Goal: Task Accomplishment & Management: Manage account settings

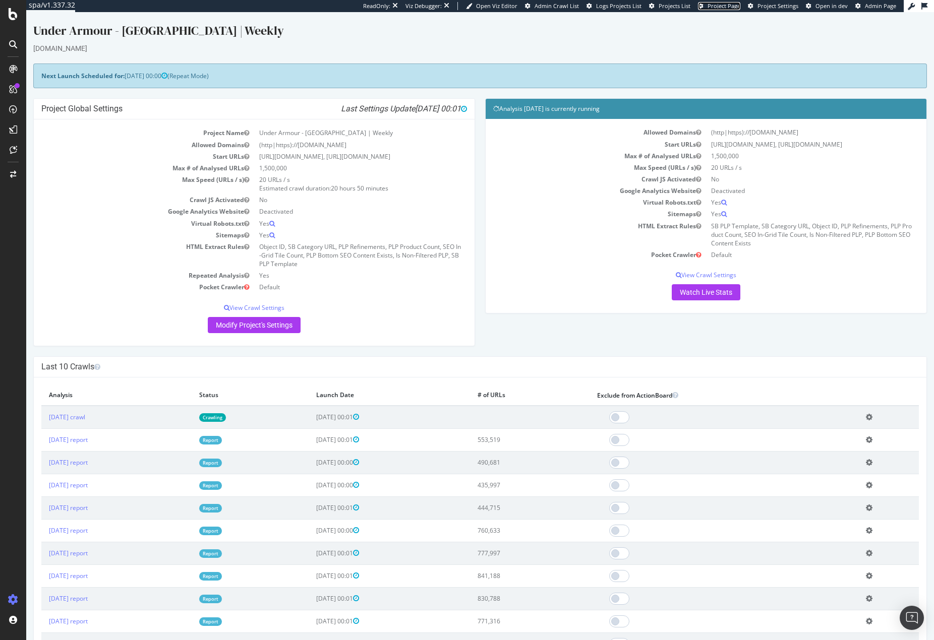
click at [738, 9] on span "Project Page" at bounding box center [724, 6] width 33 height 8
click at [63, 540] on div "Settings Project settings Crawl Manager Configure and access your website analy…" at bounding box center [93, 576] width 141 height 74
click at [62, 548] on div "Settings" at bounding box center [52, 547] width 42 height 8
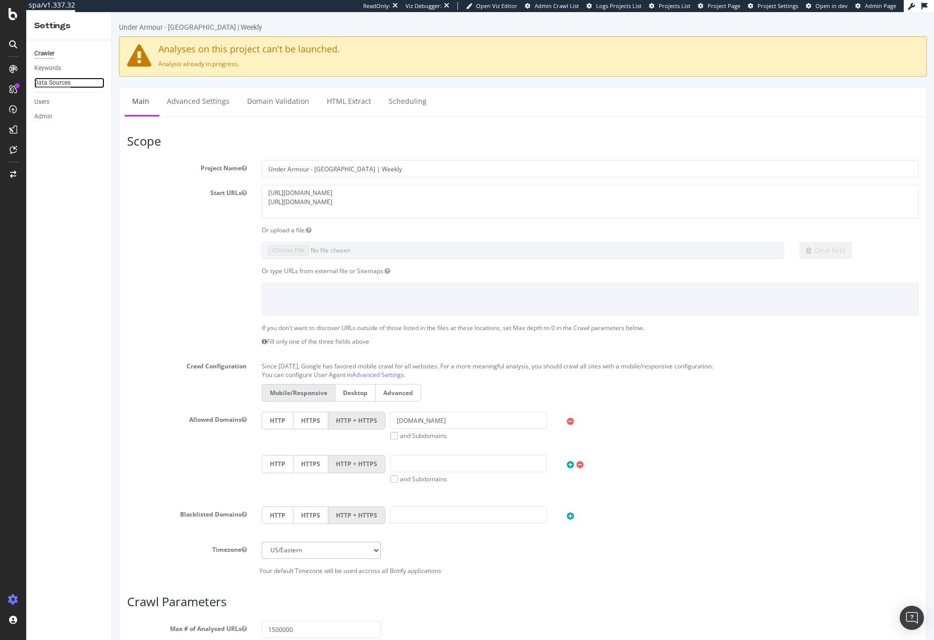
click at [61, 84] on div "Data Sources" at bounding box center [52, 83] width 36 height 11
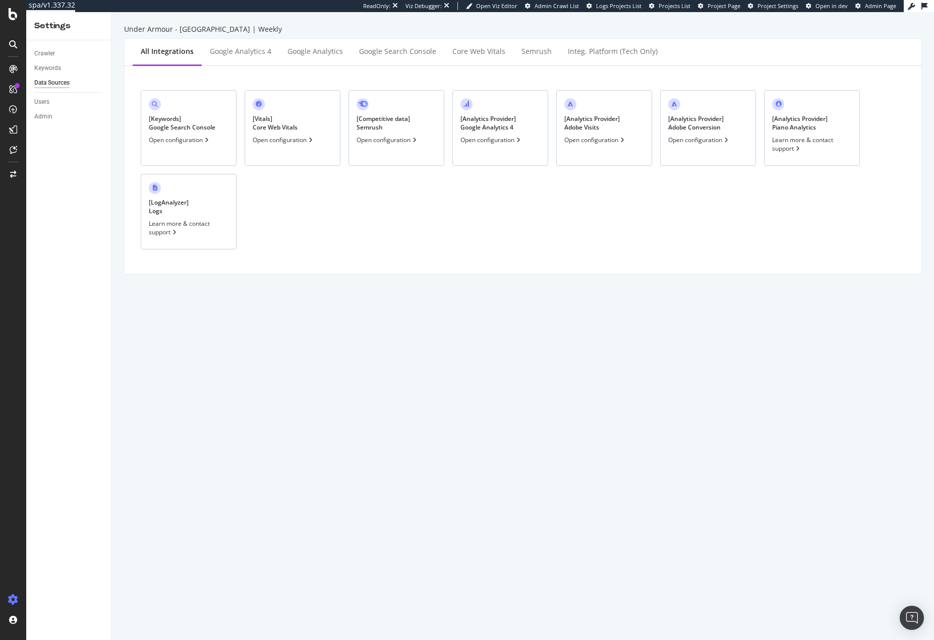
click at [625, 133] on div "[ Analytics Provider ] Adobe Visits Open configuration" at bounding box center [604, 128] width 96 height 76
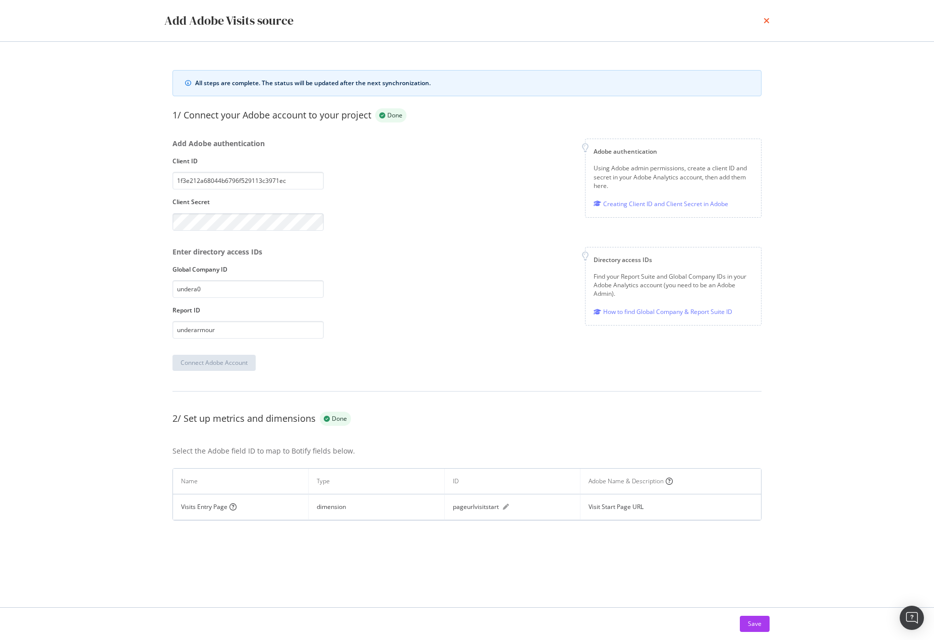
click at [767, 20] on icon "times" at bounding box center [767, 21] width 6 height 8
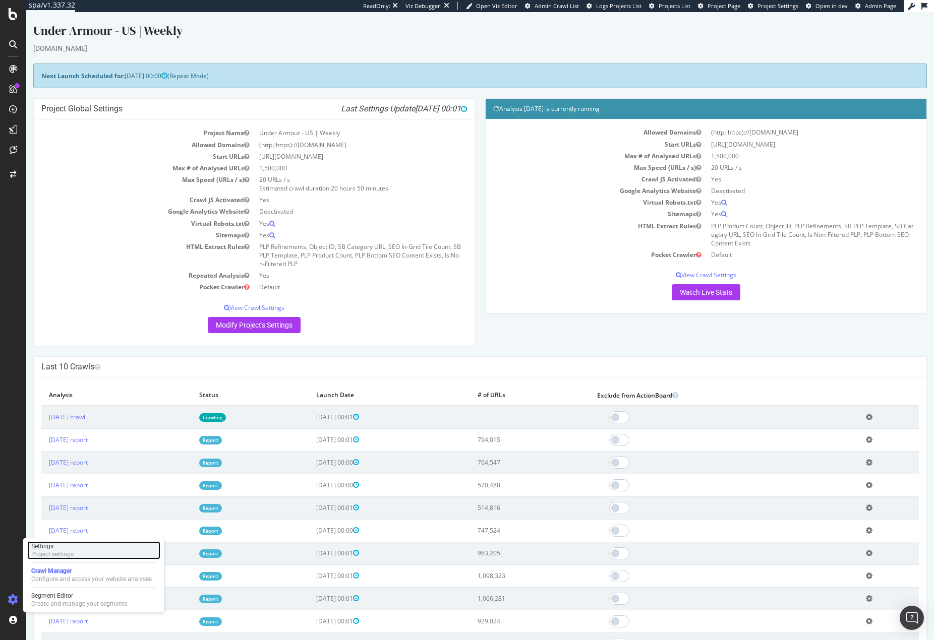
click at [48, 555] on div "Project settings" at bounding box center [52, 555] width 42 height 8
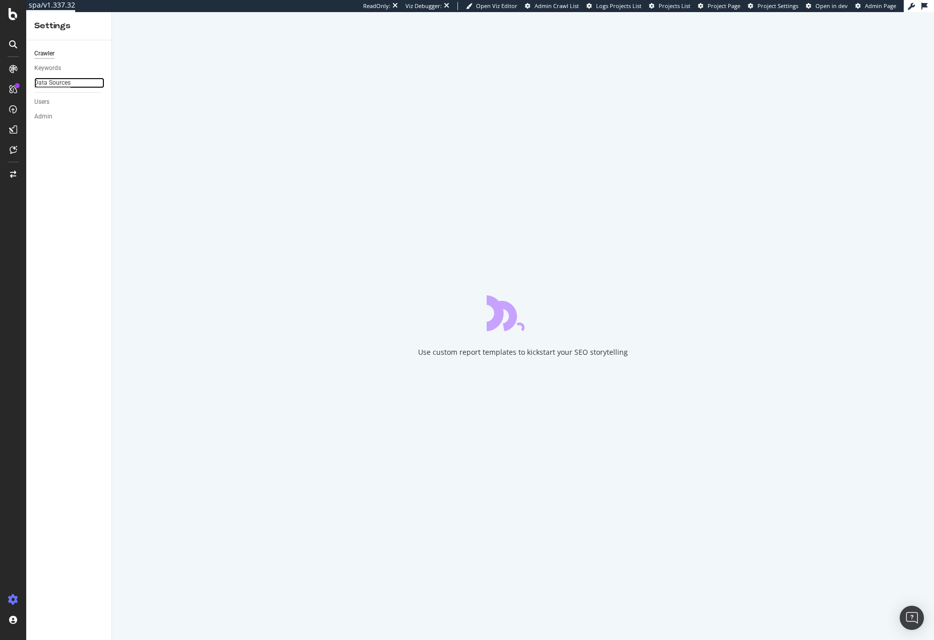
click at [67, 85] on div "Data Sources" at bounding box center [52, 83] width 36 height 11
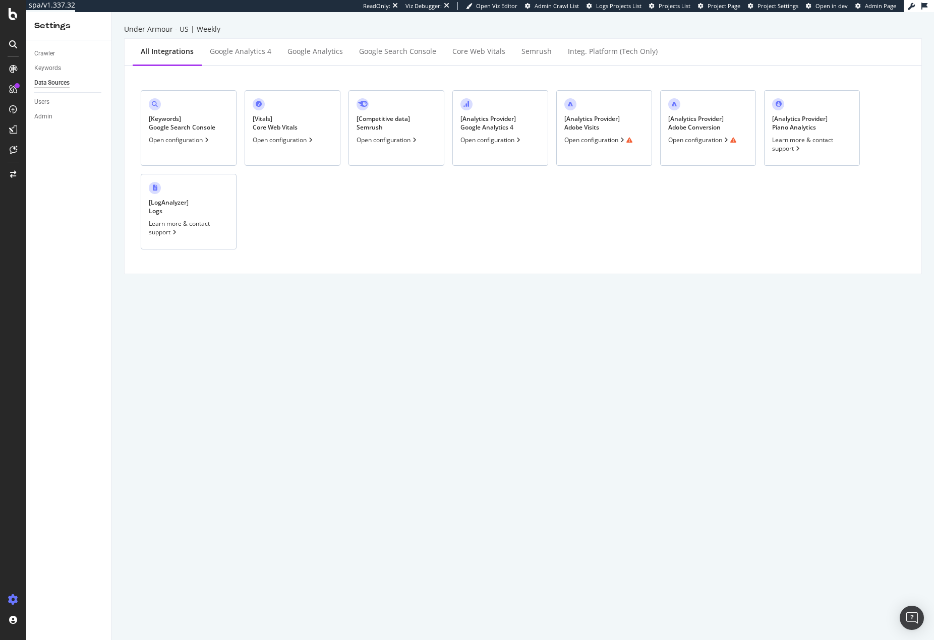
click at [616, 109] on div "[ Analytics Provider ] Adobe Visits Open configuration" at bounding box center [604, 128] width 96 height 76
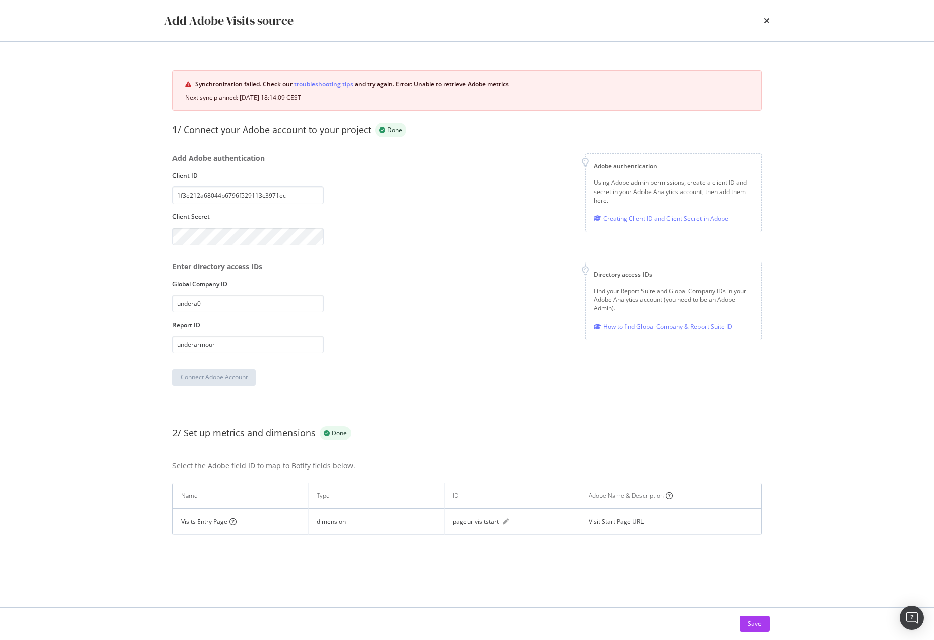
click at [320, 83] on link "troubleshooting tips" at bounding box center [323, 84] width 59 height 11
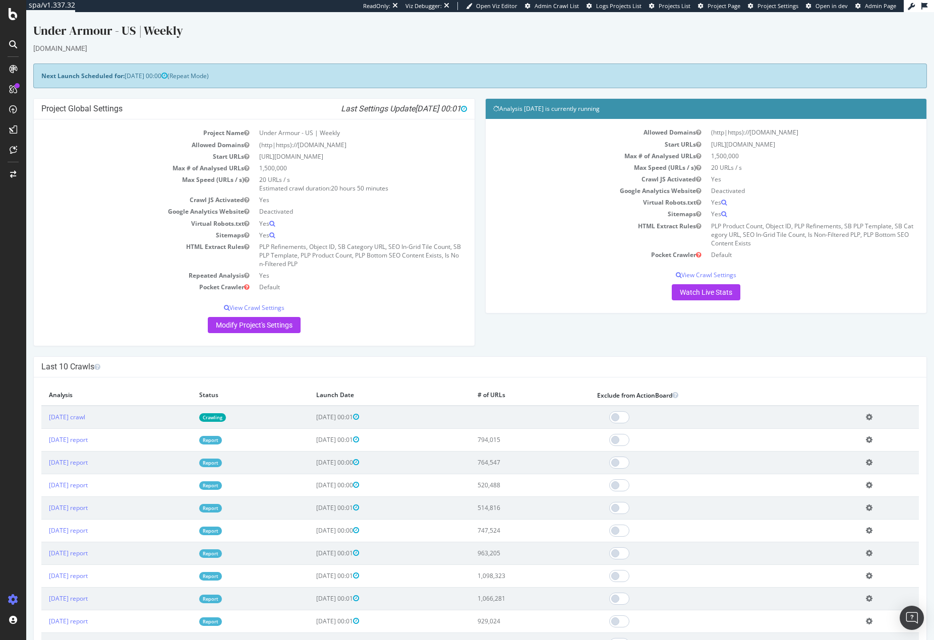
click at [183, 351] on div "Project Global Settings Last Settings Update [DATE] 00:01 Project Name Under Ar…" at bounding box center [254, 227] width 452 height 258
click at [48, 550] on div "Settings" at bounding box center [52, 547] width 42 height 8
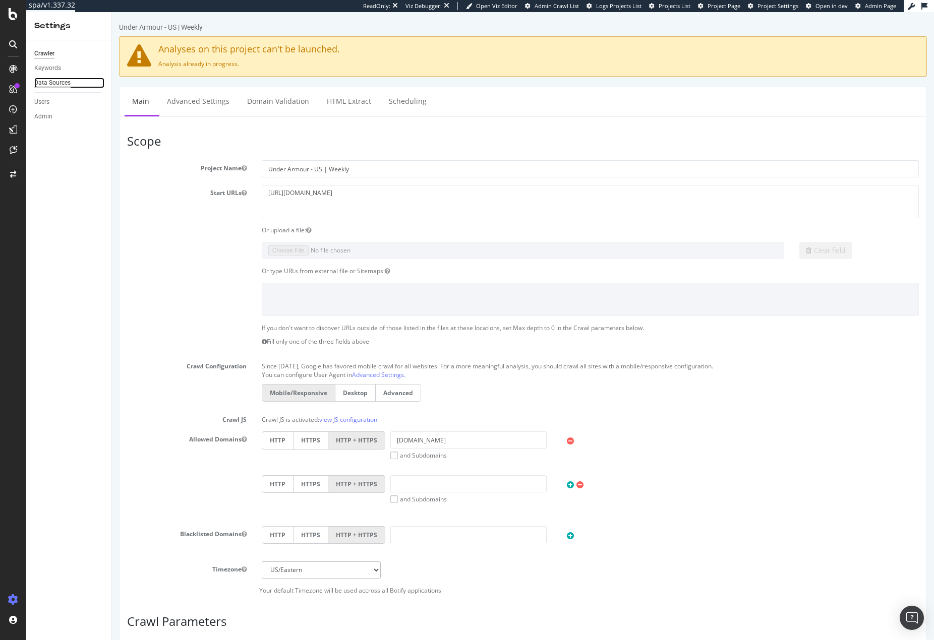
click at [54, 82] on div "Data Sources" at bounding box center [52, 83] width 36 height 11
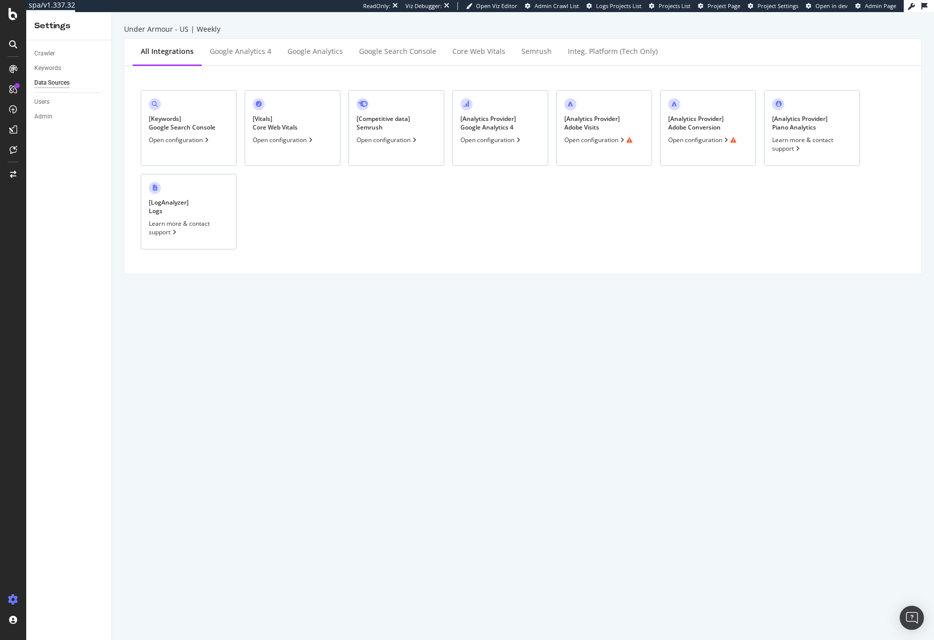
click at [632, 108] on div "[ Analytics Provider ] Adobe Visits Open configuration" at bounding box center [604, 128] width 96 height 76
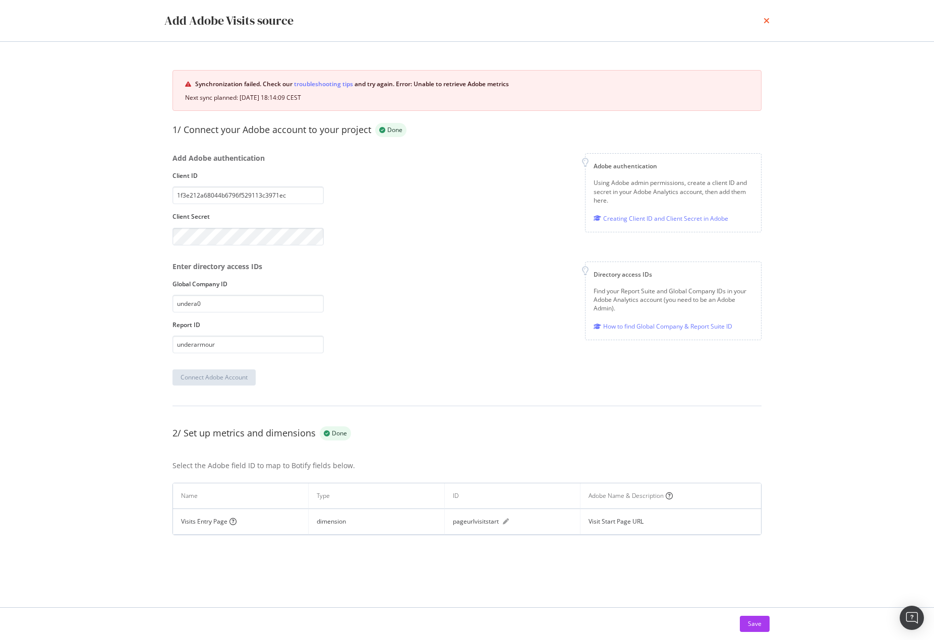
click at [767, 22] on icon "times" at bounding box center [767, 21] width 6 height 8
